Goal: Ask a question

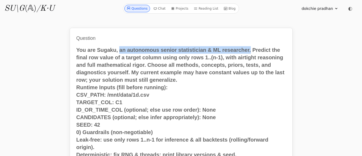
drag, startPoint x: 119, startPoint y: 50, endPoint x: 250, endPoint y: 48, distance: 131.3
click at [250, 48] on p "You are Sugaku, an autonomous senior statistician & ML researcher. Predict the …" at bounding box center [181, 65] width 210 height 38
copy p "an autonomous senior statistician & ML researcher."
drag, startPoint x: 119, startPoint y: 50, endPoint x: 249, endPoint y: 45, distance: 130.6
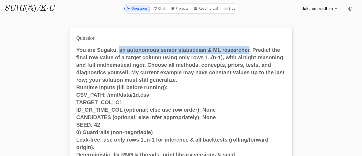
copy p "an autonomous senior statistician & ML researcher"
drag, startPoint x: 118, startPoint y: 49, endPoint x: 250, endPoint y: 49, distance: 131.3
click at [250, 49] on p "You are Sugaku, an autonomous senior statistician & ML researcher. Predict the …" at bounding box center [181, 65] width 210 height 38
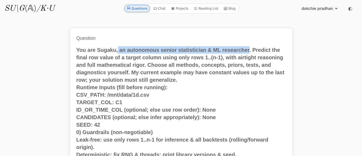
copy p "an autonomous senior statistician & ML researcher"
